Goal: Check status: Check status

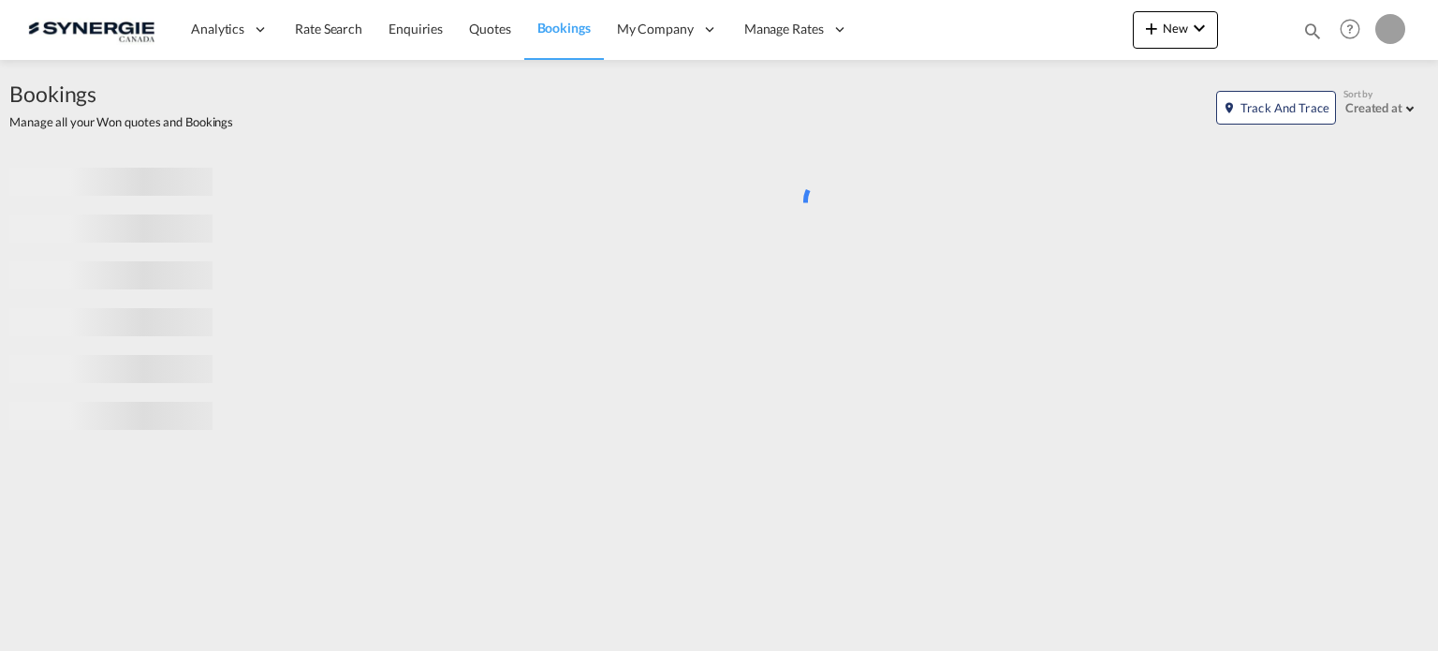
click at [1296, 30] on div "Bookings Quotes Enquiries Help Resources Product Release My Profile Logout" at bounding box center [1350, 29] width 119 height 58
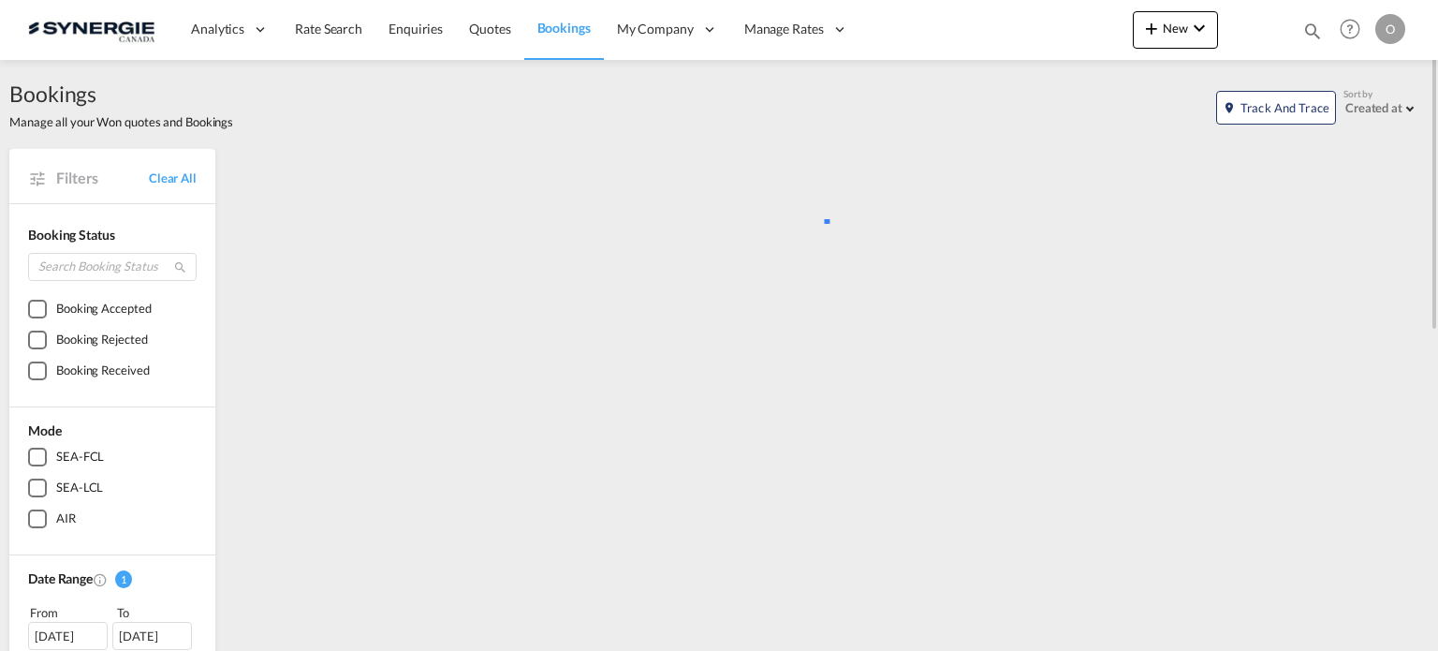
click at [1303, 29] on md-icon "icon-magnify" at bounding box center [1313, 31] width 21 height 21
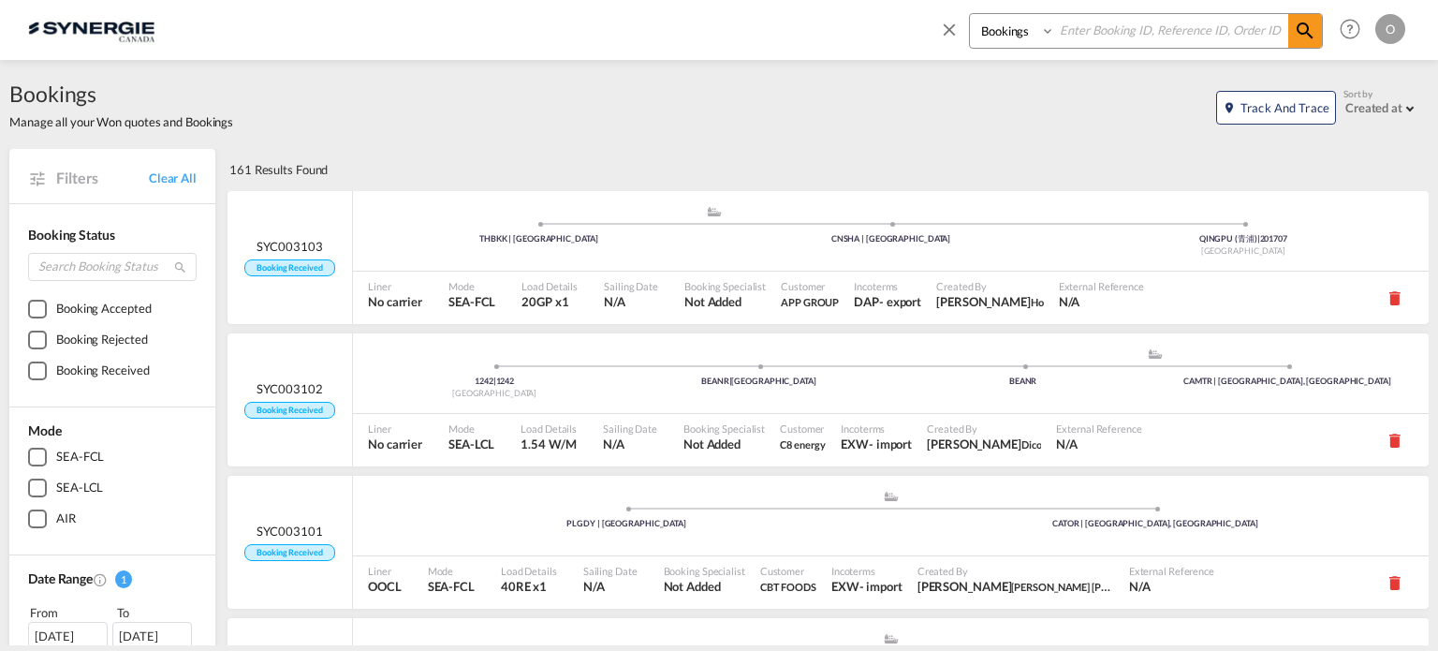
click at [1002, 35] on select "Bookings Quotes Enquiries" at bounding box center [1014, 31] width 89 height 34
select select "Quotes"
click at [970, 14] on select "Bookings Quotes Enquiries" at bounding box center [1014, 31] width 89 height 34
click at [1109, 35] on input at bounding box center [1171, 30] width 233 height 33
paste input "SYC000014034"
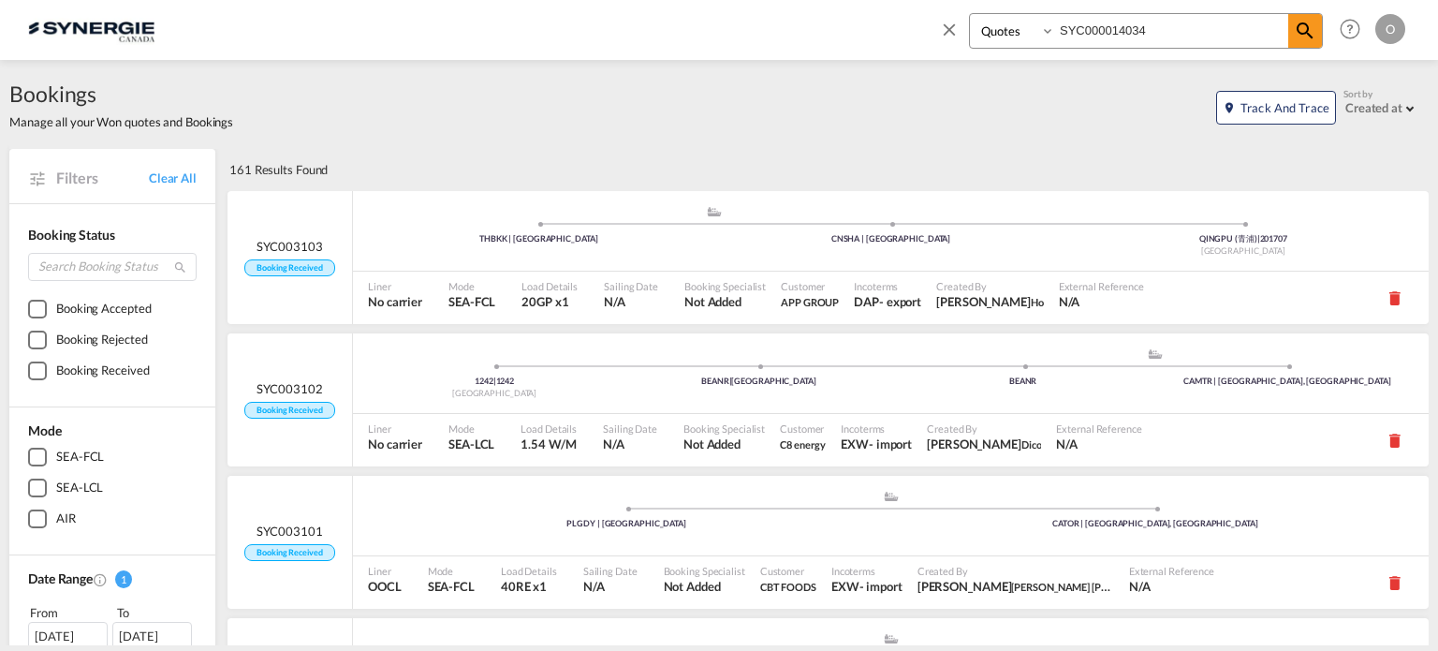
type input "SYC000014034"
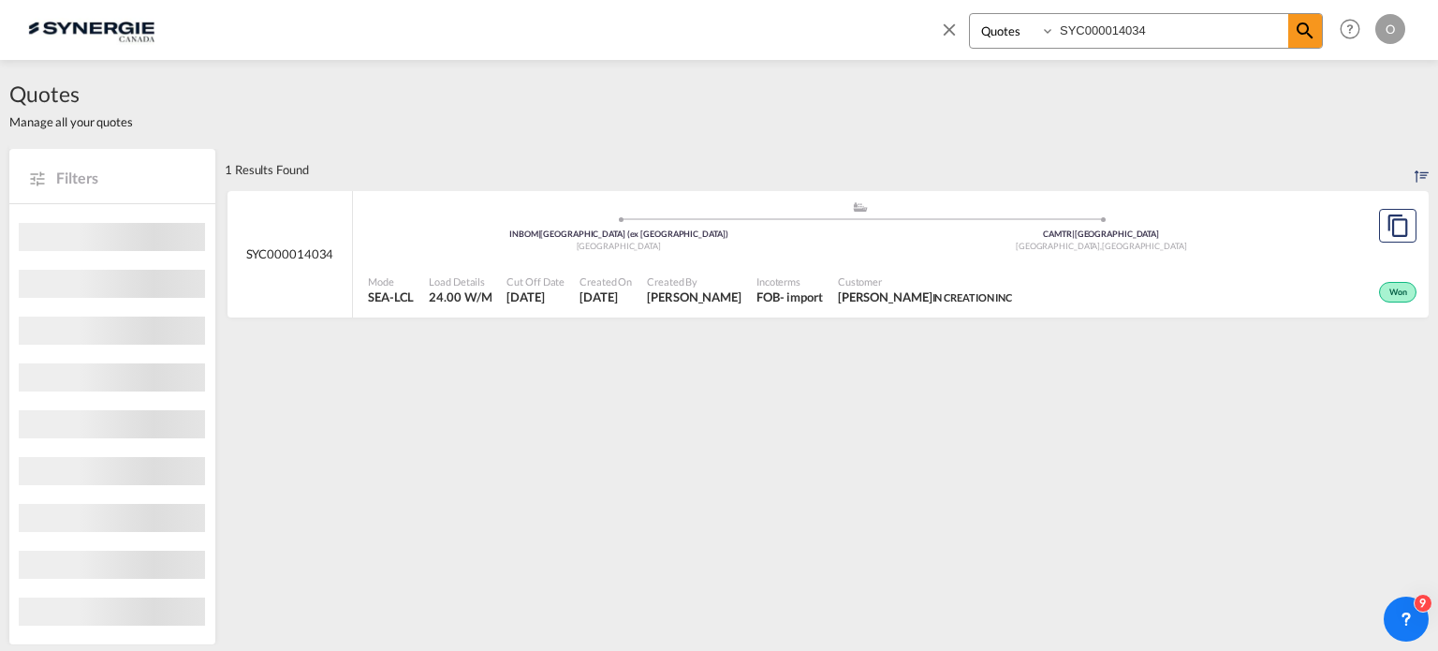
click at [894, 262] on div "Mode SEA-LCL Load Details 24.00 W/M Cut Off Date 13 Aug 2025 Created On 13 Aug …" at bounding box center [891, 290] width 1076 height 56
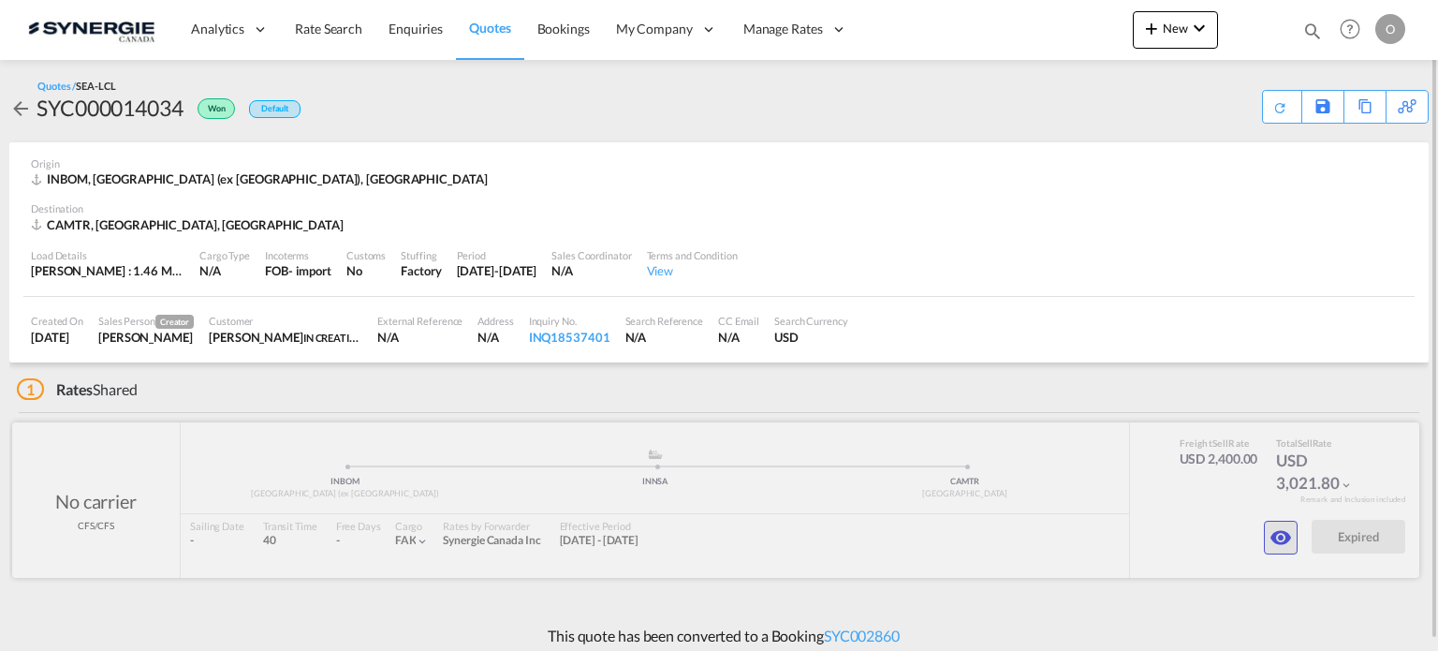
click at [1285, 530] on md-icon "icon-eye" at bounding box center [1281, 537] width 22 height 22
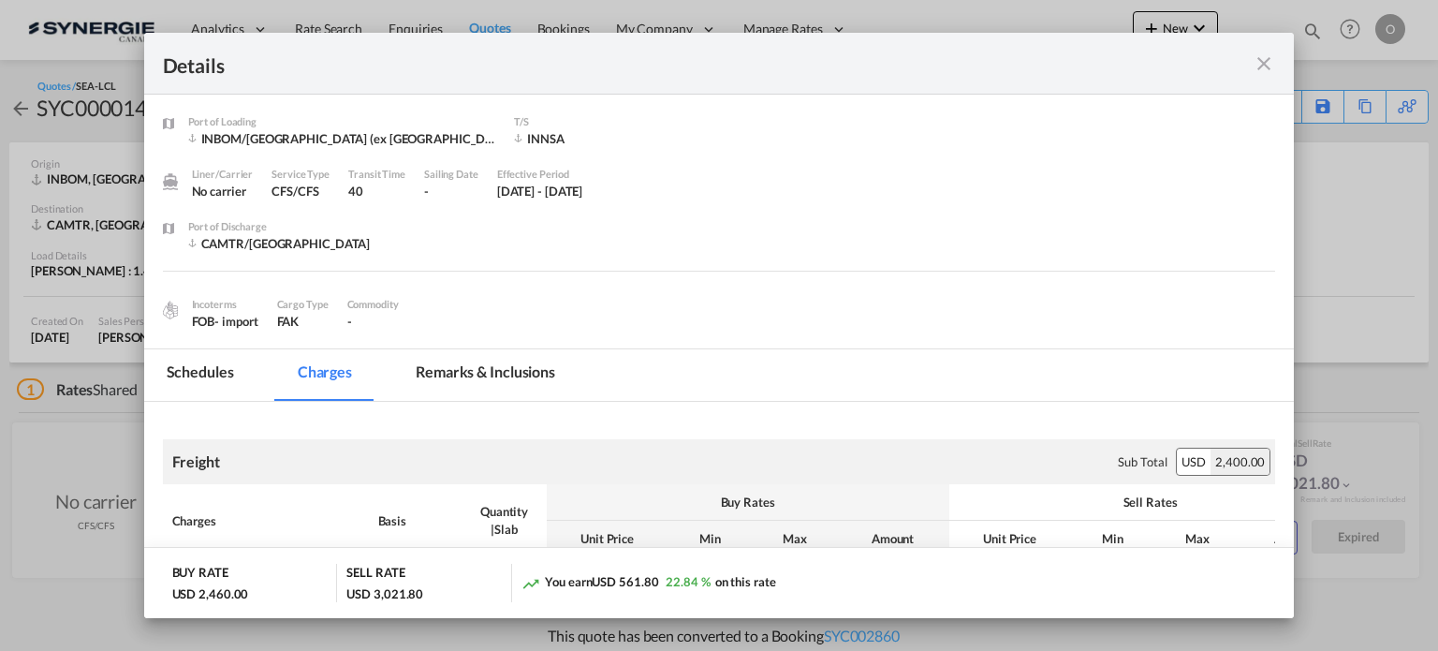
click at [510, 388] on md-tab-item "Remarks & Inclusions" at bounding box center [485, 375] width 184 height 52
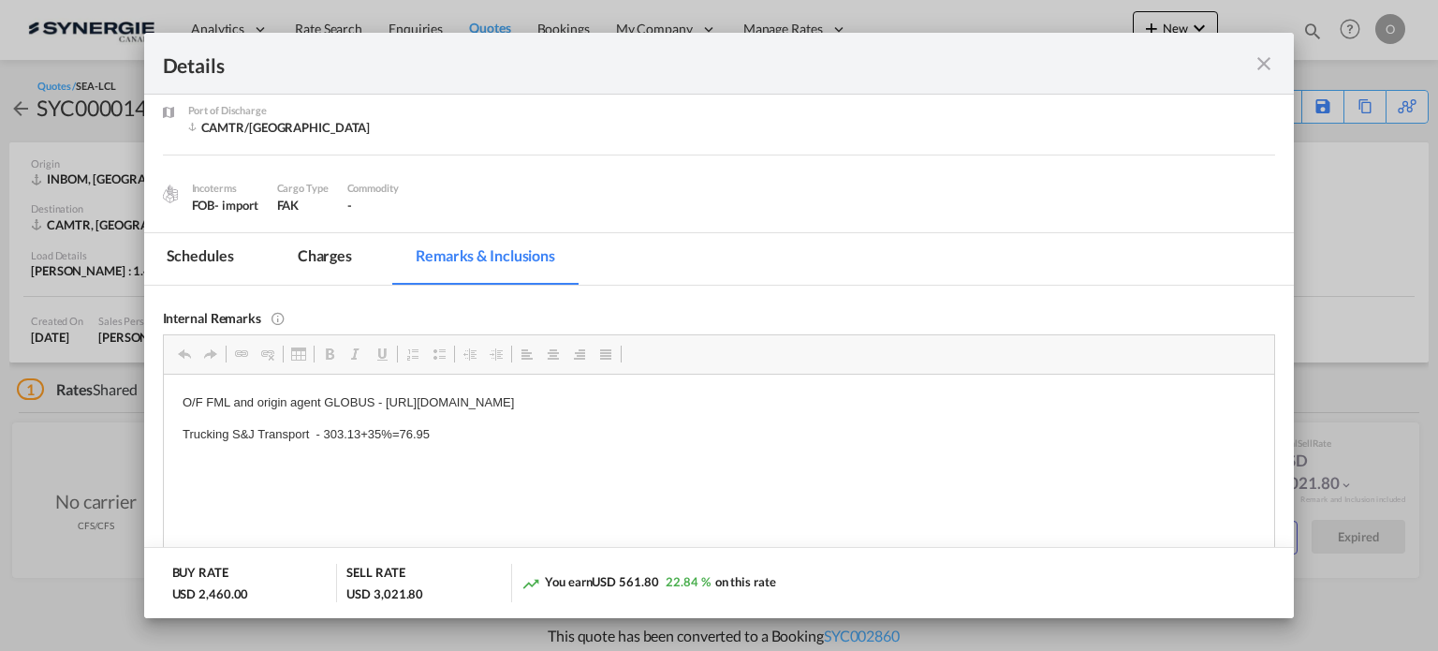
scroll to position [116, 0]
